Goal: Information Seeking & Learning: Learn about a topic

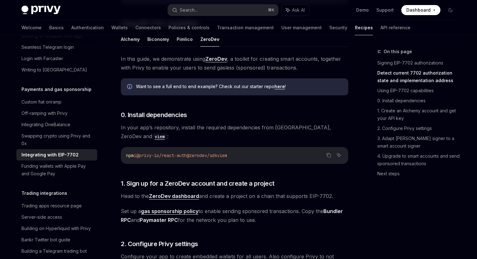
scroll to position [458, 0]
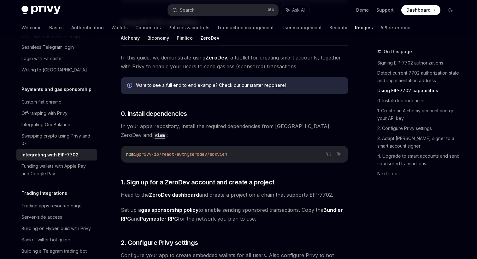
click at [180, 45] on button "Pimlico" at bounding box center [185, 38] width 16 height 15
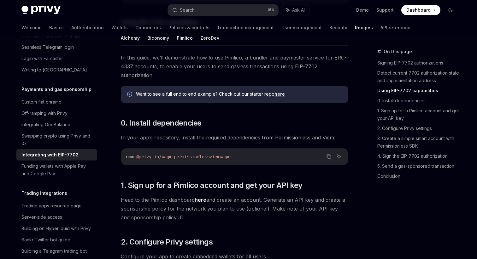
click at [160, 45] on button "Biconomy" at bounding box center [158, 38] width 22 height 15
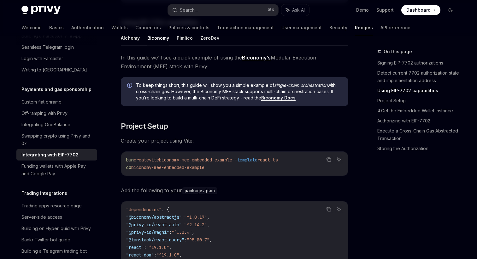
click at [130, 45] on button "Alchemy" at bounding box center [130, 38] width 19 height 15
type textarea "*"
